Goal: Book appointment/travel/reservation

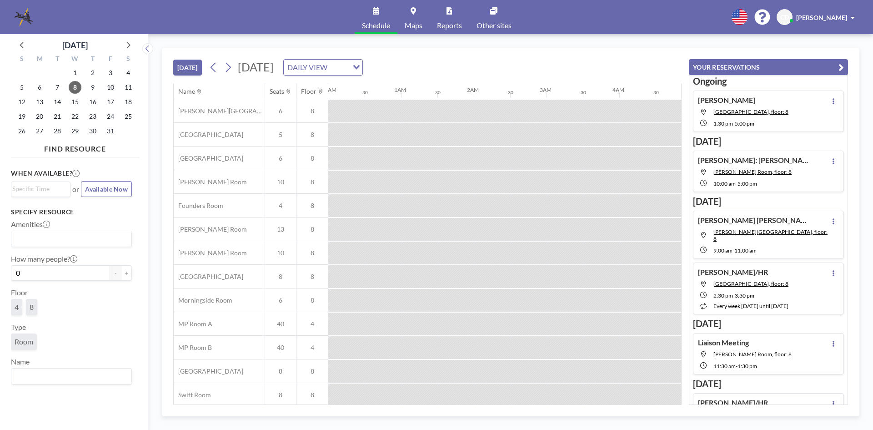
scroll to position [0, 1018]
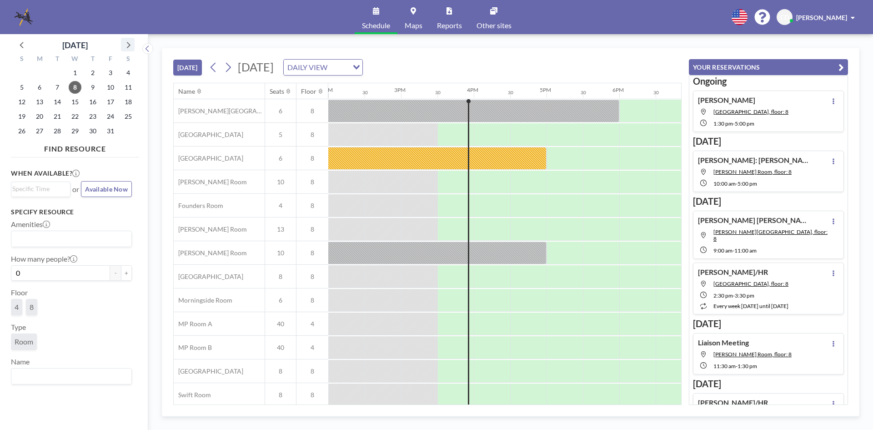
click at [132, 45] on icon at bounding box center [128, 45] width 12 height 12
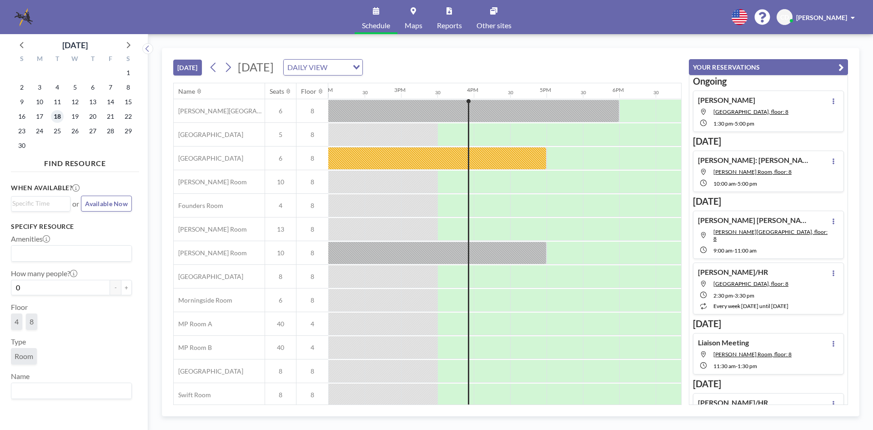
click at [55, 118] on span "18" at bounding box center [57, 116] width 13 height 13
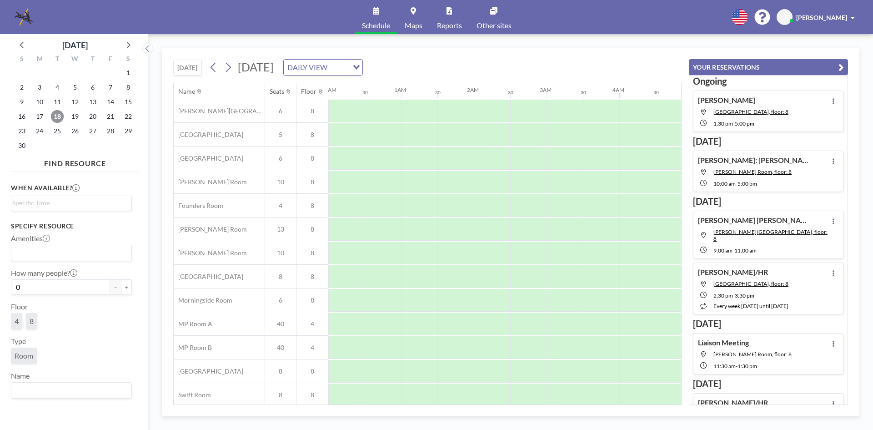
scroll to position [0, 545]
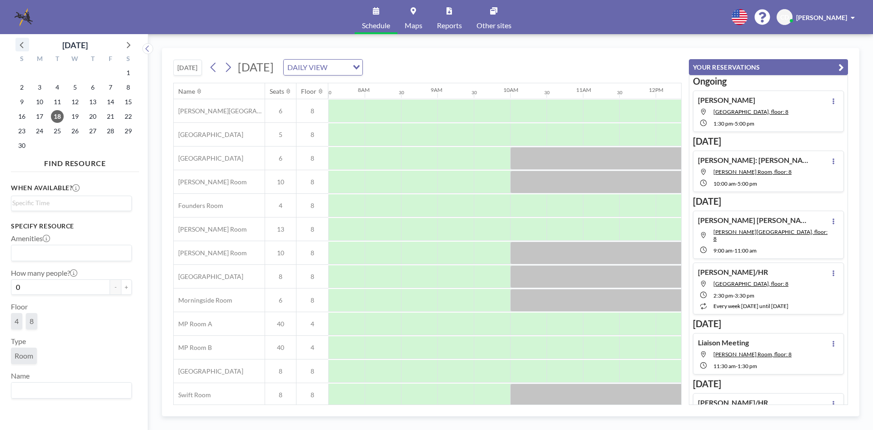
click at [25, 44] on icon at bounding box center [22, 45] width 12 height 12
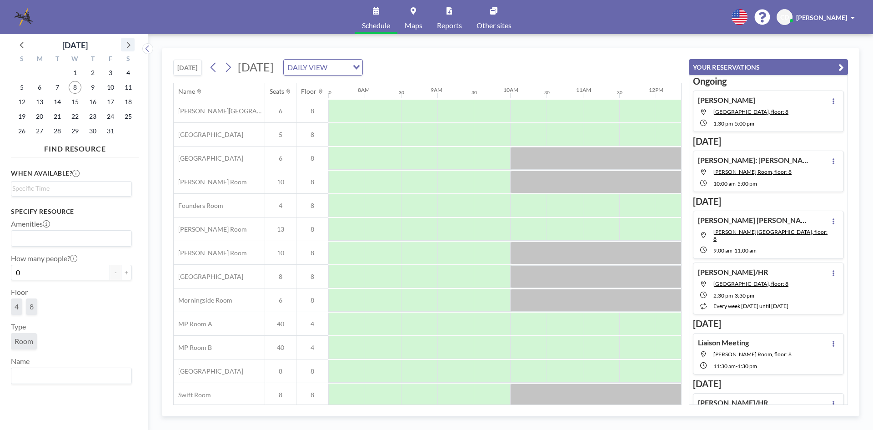
click at [127, 44] on icon at bounding box center [128, 45] width 12 height 12
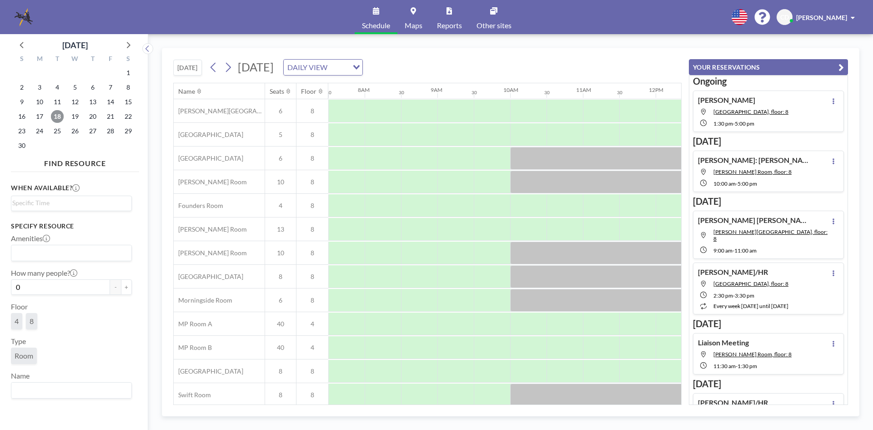
click at [59, 116] on span "18" at bounding box center [57, 116] width 13 height 13
click at [54, 120] on span "18" at bounding box center [57, 116] width 13 height 13
click at [59, 201] on input "Search for option" at bounding box center [69, 203] width 114 height 11
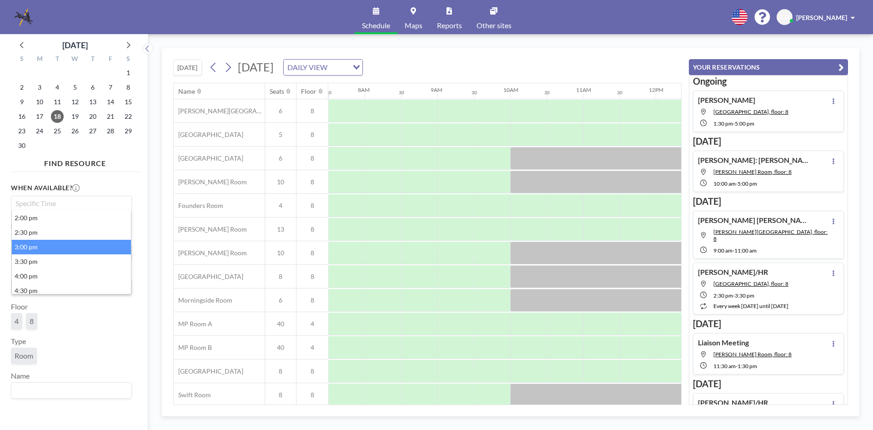
click at [42, 248] on li "3:00 pm" at bounding box center [71, 247] width 119 height 15
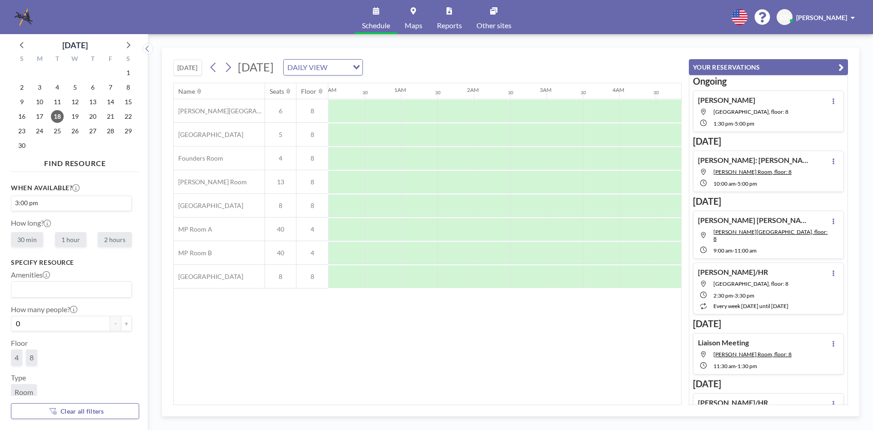
scroll to position [0, 1055]
click at [72, 240] on label "1 hour" at bounding box center [70, 239] width 31 height 15
radio input "true"
click at [393, 185] on div at bounding box center [383, 181] width 36 height 23
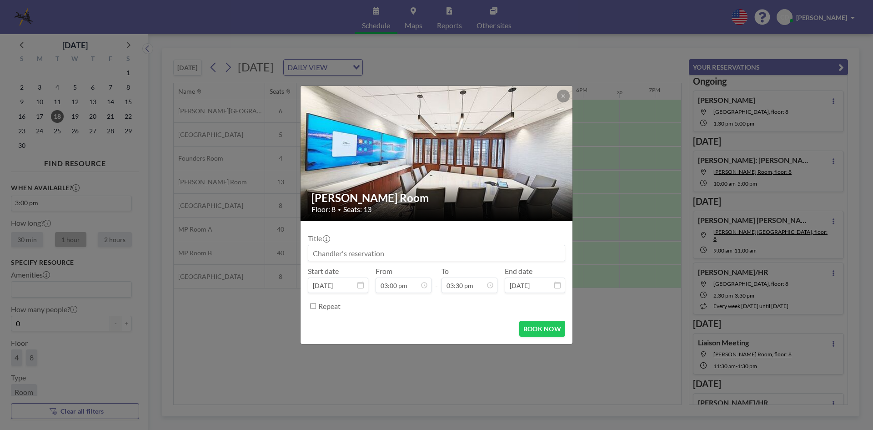
scroll to position [485, 0]
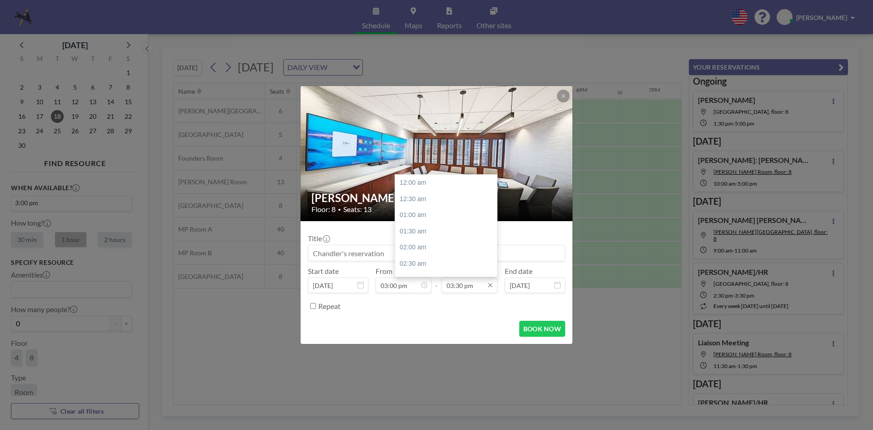
click at [462, 288] on input "03:30 pm" at bounding box center [469, 284] width 56 height 15
click at [411, 196] on div "04:00 pm" at bounding box center [448, 199] width 106 height 16
type input "04:00 pm"
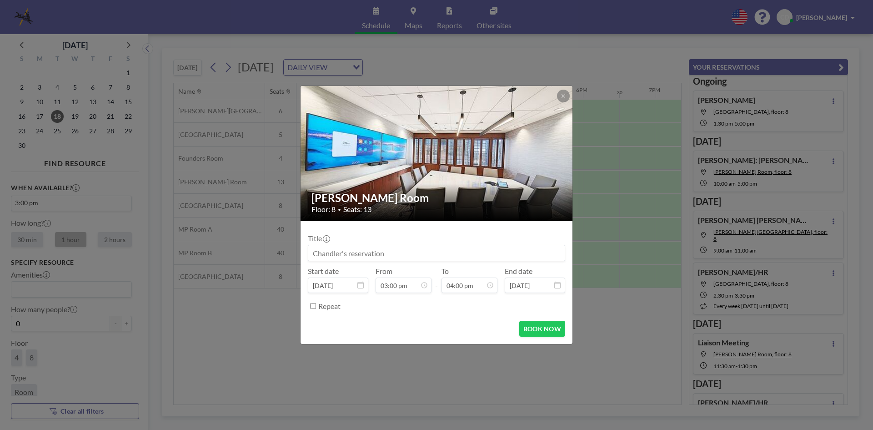
click at [375, 254] on input at bounding box center [436, 252] width 256 height 15
type input "[PERSON_NAME]"
click at [550, 325] on button "BOOK NOW" at bounding box center [542, 328] width 46 height 16
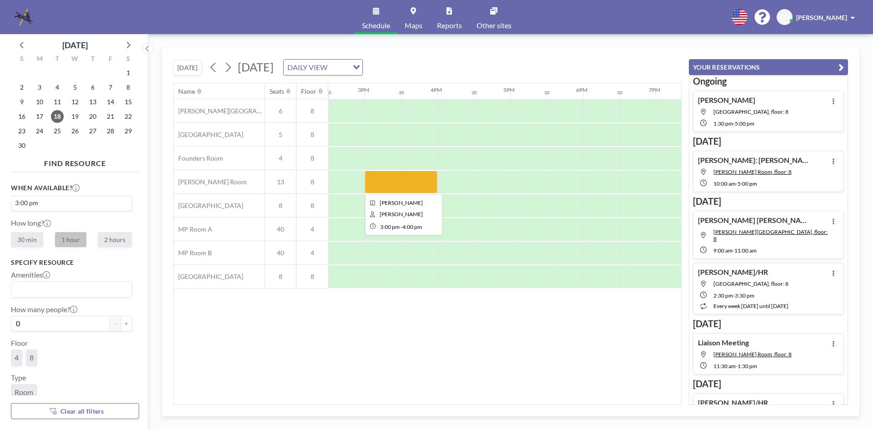
click at [415, 186] on div at bounding box center [401, 181] width 73 height 23
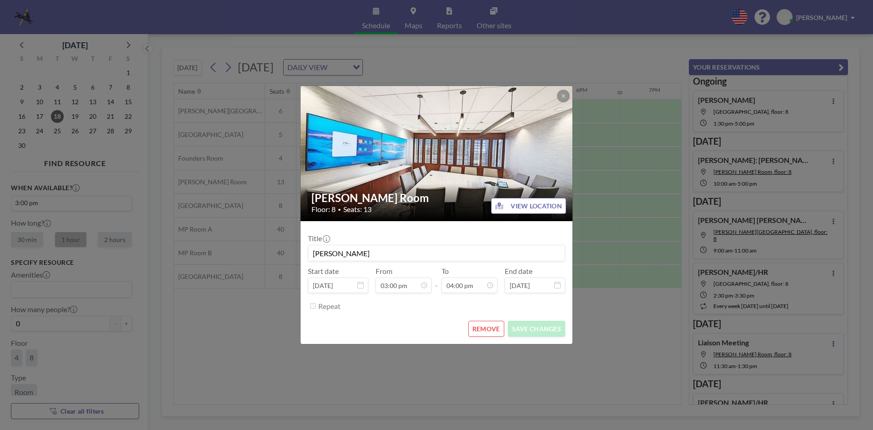
click at [415, 186] on div "[PERSON_NAME] Room Floor: 8 • Seats: 13" at bounding box center [436, 202] width 273 height 37
click at [375, 258] on input "[PERSON_NAME]" at bounding box center [436, 252] width 256 height 15
drag, startPoint x: 390, startPoint y: 251, endPoint x: 376, endPoint y: 256, distance: 14.4
drag, startPoint x: 376, startPoint y: 256, endPoint x: 405, endPoint y: 317, distance: 67.5
click at [405, 317] on form "Title [PERSON_NAME]: Deviserity Start date [DATE] From 03:00 pm - To 04:00 pm E…" at bounding box center [436, 282] width 272 height 123
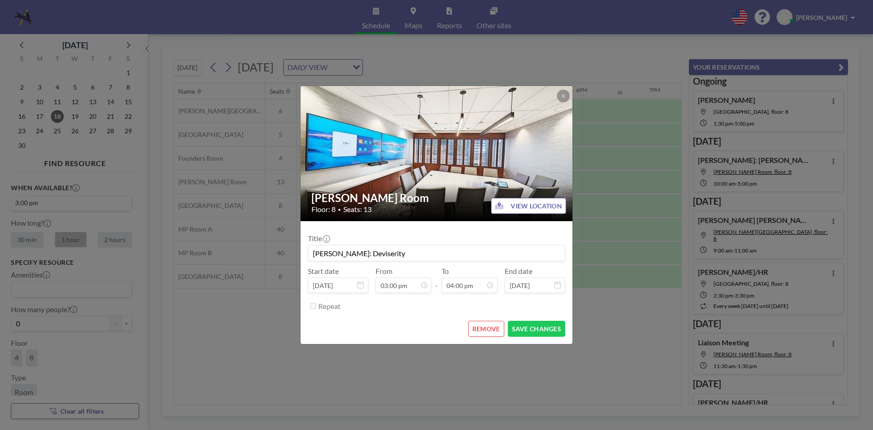
scroll to position [485, 0]
drag, startPoint x: 398, startPoint y: 251, endPoint x: 376, endPoint y: 249, distance: 22.0
click at [376, 249] on input "[PERSON_NAME]: Deviserity" at bounding box center [436, 252] width 256 height 15
click at [384, 251] on input "[PERSON_NAME]: Deversity Meeting" at bounding box center [436, 252] width 256 height 15
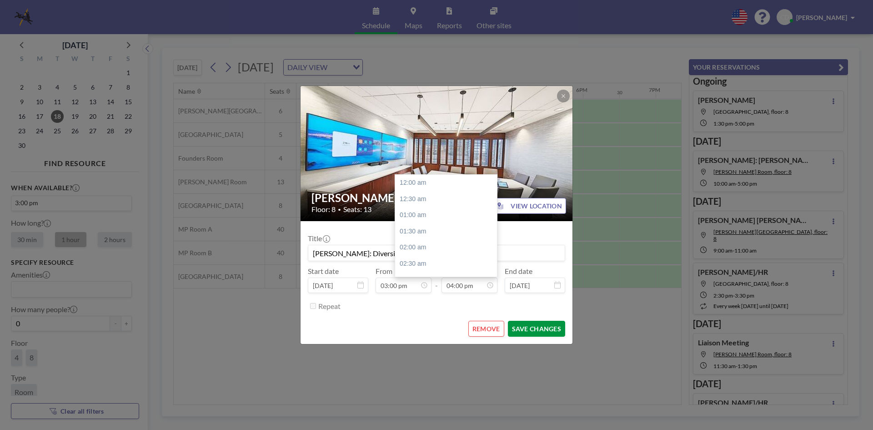
scroll to position [518, 0]
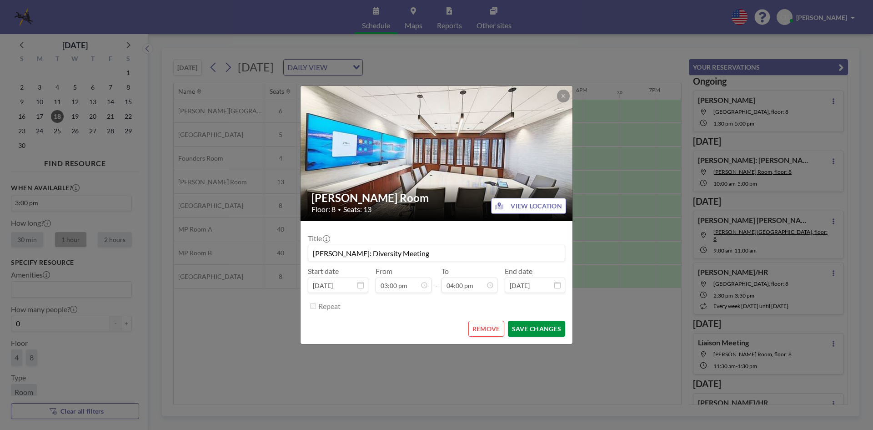
type input "[PERSON_NAME]: Diversity Meeting"
click at [545, 336] on button "SAVE CHANGES" at bounding box center [536, 328] width 57 height 16
